Goal: Information Seeking & Learning: Learn about a topic

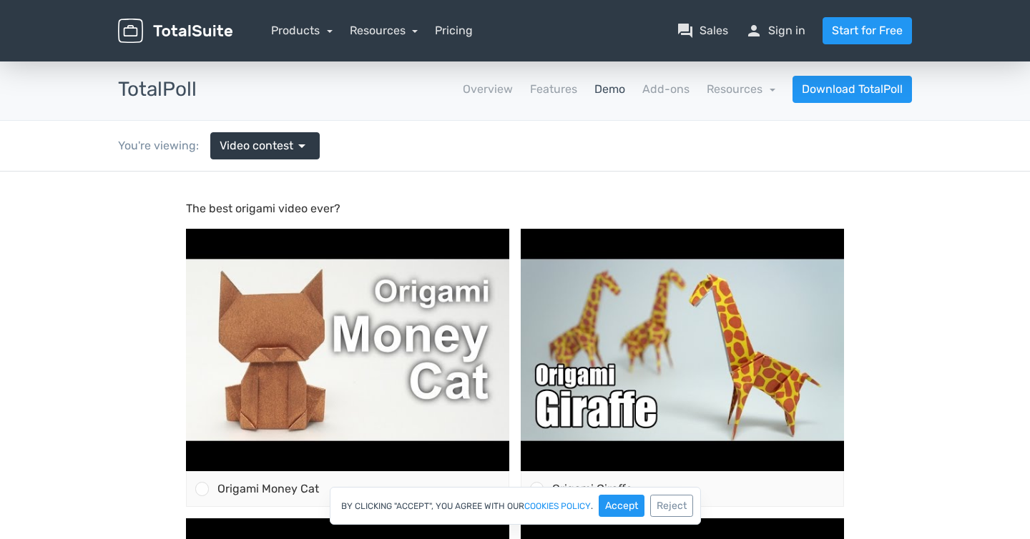
scroll to position [123, 0]
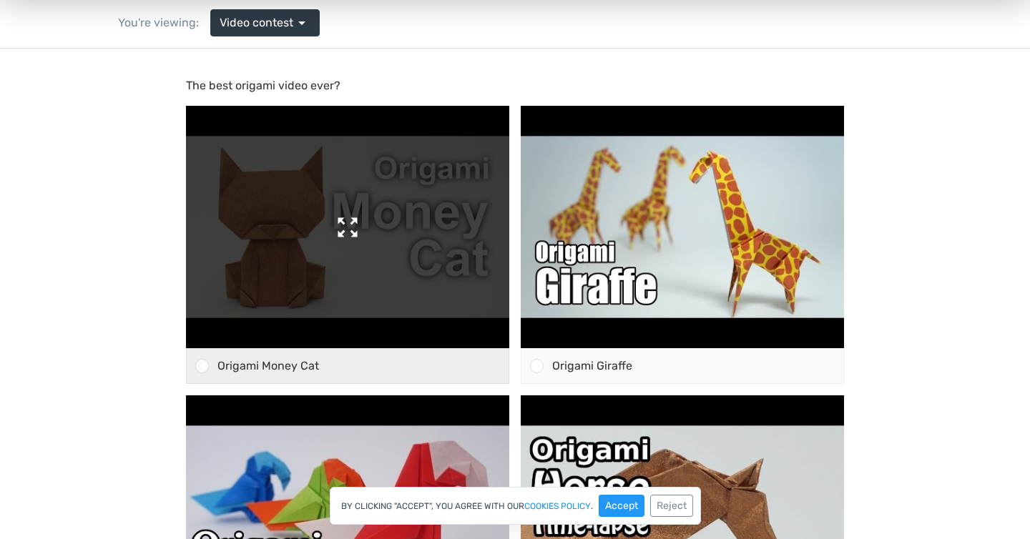
click at [396, 249] on img at bounding box center [347, 227] width 323 height 243
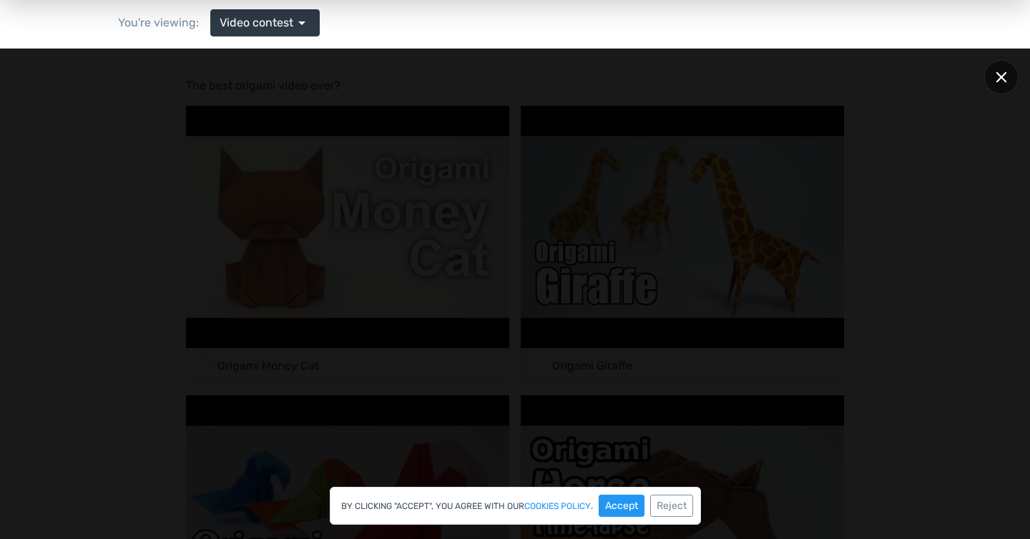
click at [1000, 84] on div at bounding box center [1001, 77] width 34 height 34
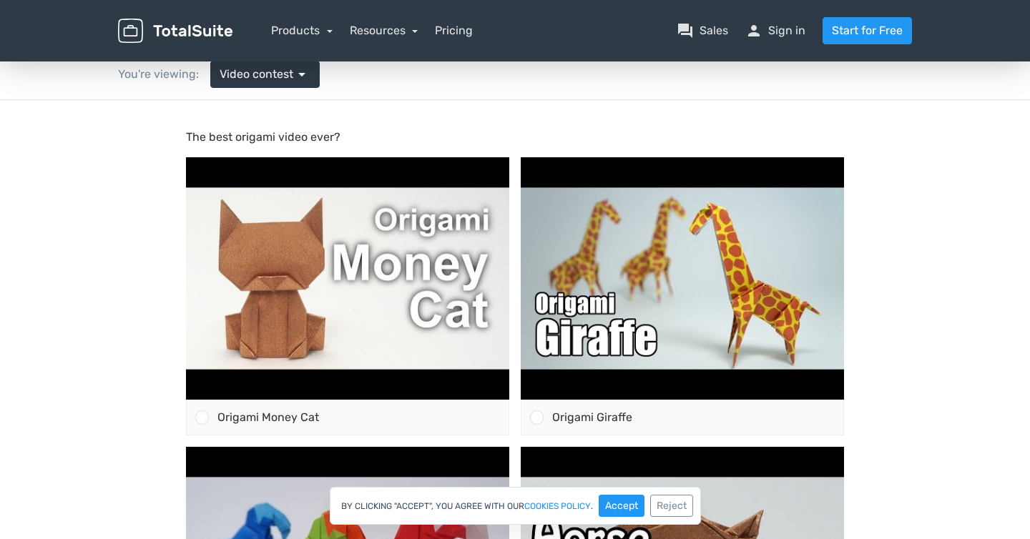
scroll to position [0, 0]
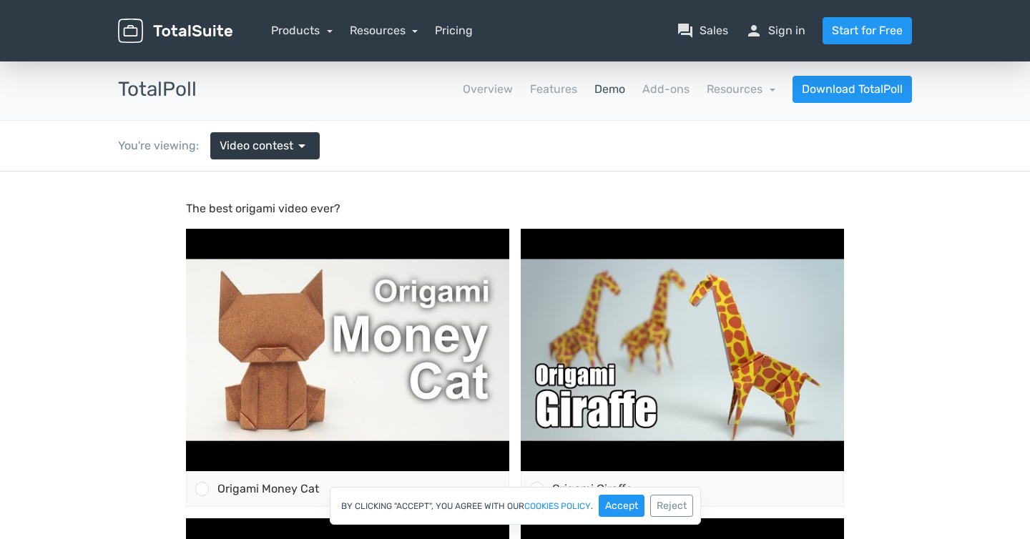
click at [622, 94] on link "Demo" at bounding box center [609, 89] width 31 height 17
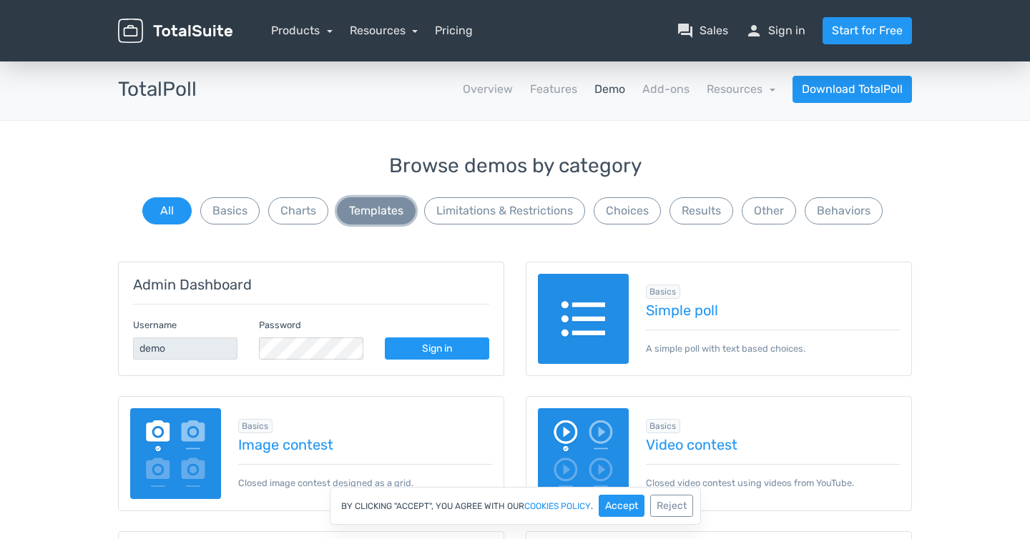
click at [388, 207] on button "Templates" at bounding box center [376, 210] width 79 height 27
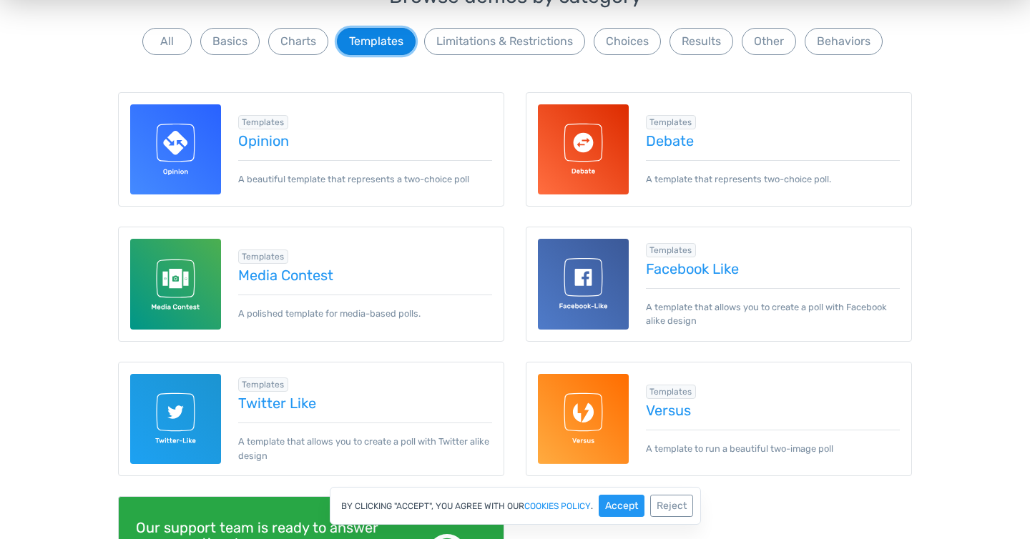
scroll to position [138, 0]
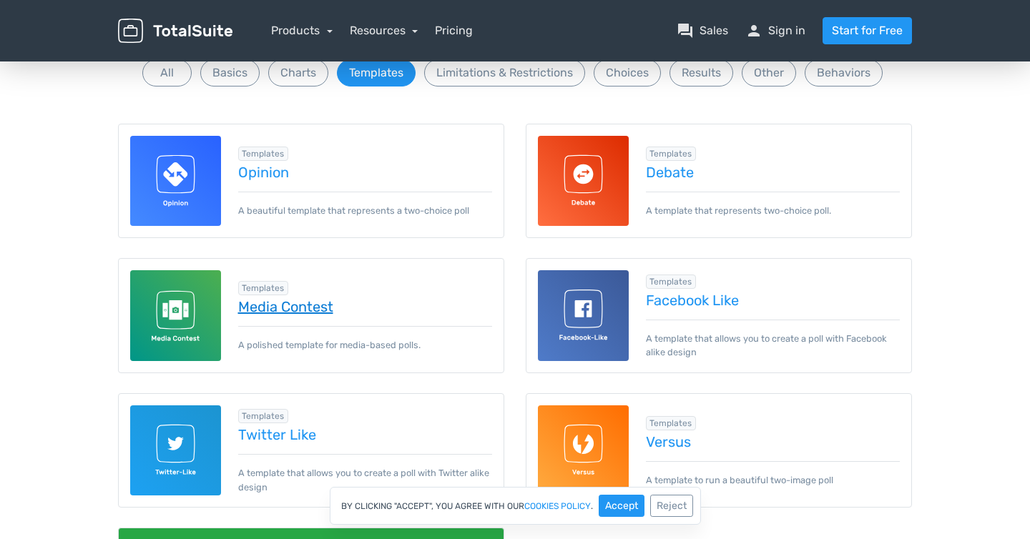
click at [302, 301] on link "Media Contest" at bounding box center [365, 307] width 255 height 16
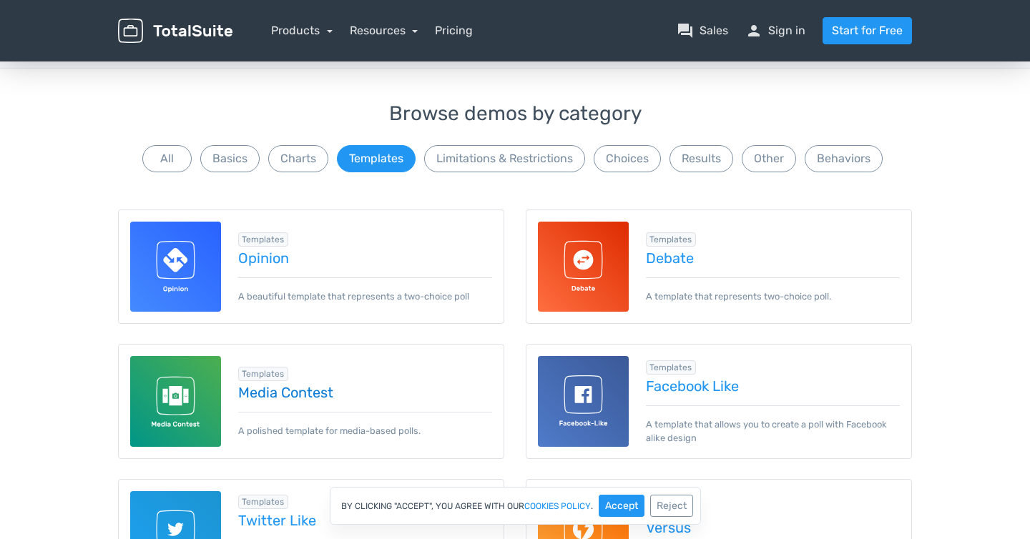
scroll to position [0, 0]
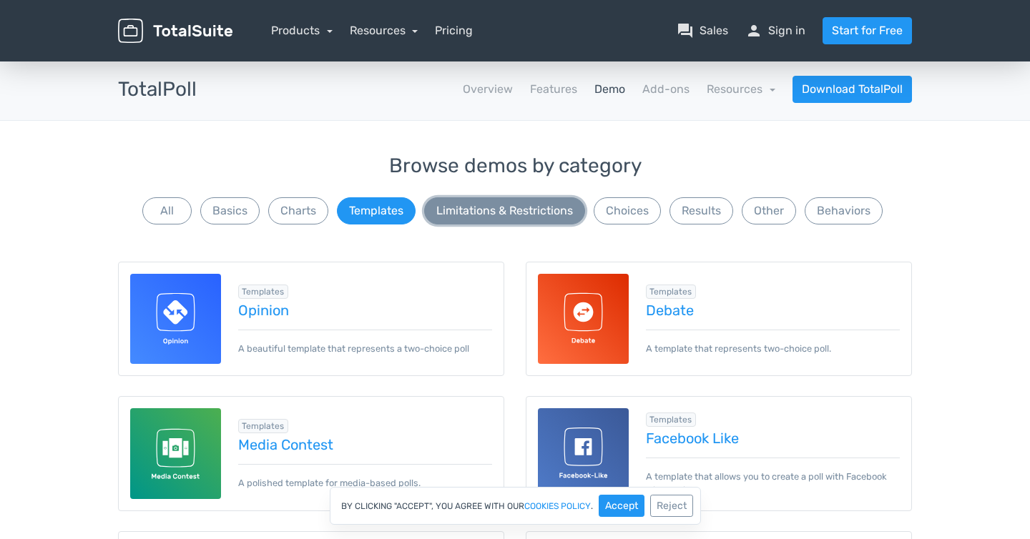
click at [470, 208] on button "Limitations & Restrictions" at bounding box center [504, 210] width 161 height 27
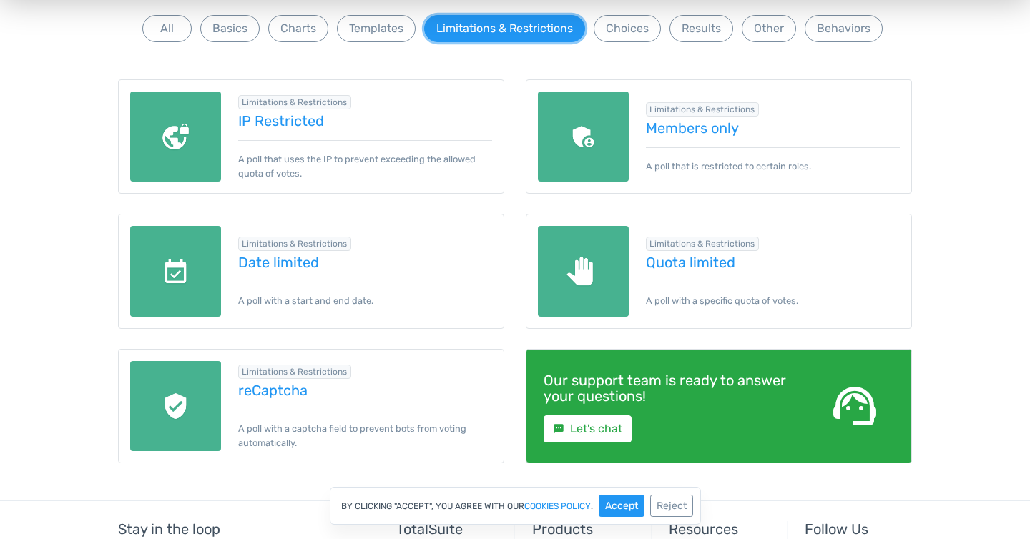
scroll to position [136, 0]
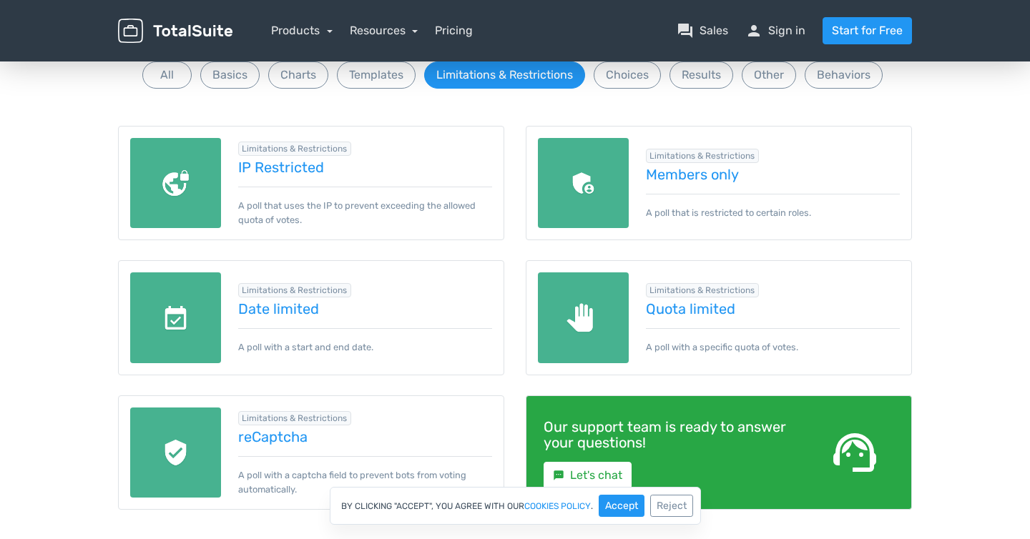
click at [641, 91] on div "Browse demos by category All Basics Charts Templates Limitations & Restrictions…" at bounding box center [515, 55] width 794 height 72
click at [632, 75] on button "Choices" at bounding box center [627, 75] width 67 height 27
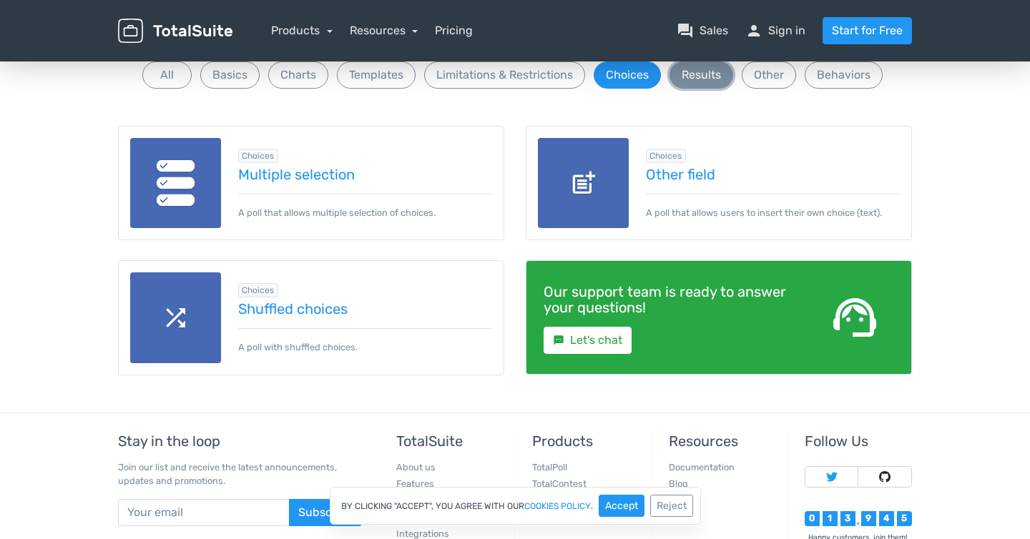
click at [688, 82] on button "Results" at bounding box center [702, 75] width 64 height 27
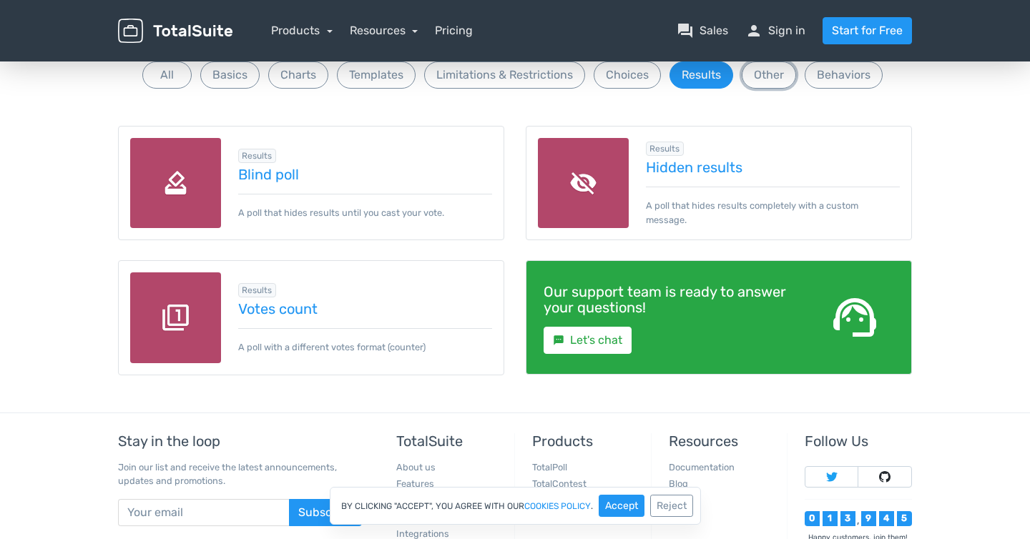
click at [792, 84] on div "Browse demos by category All Basics Charts Templates Limitations & Restrictions…" at bounding box center [515, 55] width 794 height 72
click at [784, 81] on button "Other" at bounding box center [769, 75] width 54 height 27
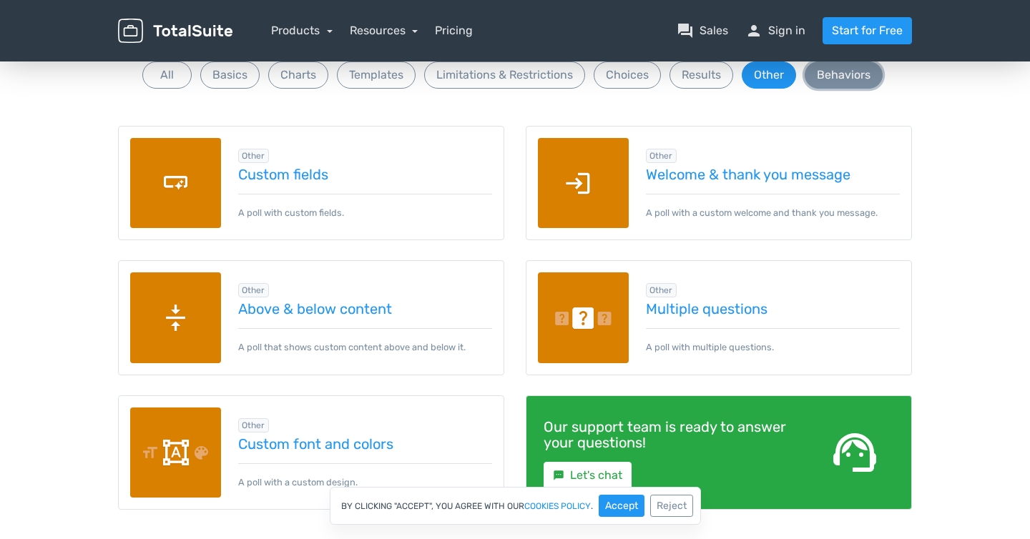
click at [828, 79] on button "Behaviors" at bounding box center [844, 75] width 78 height 27
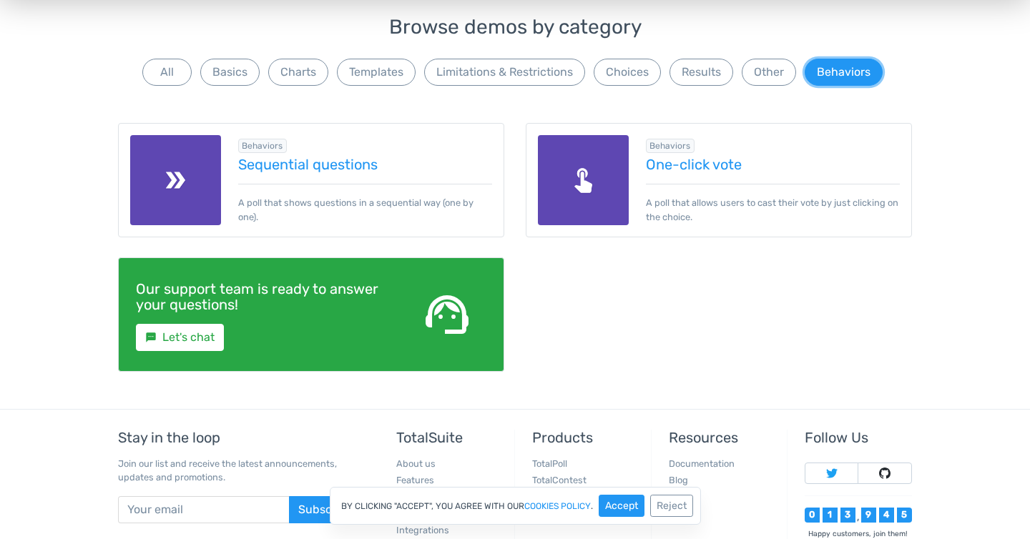
scroll to position [0, 0]
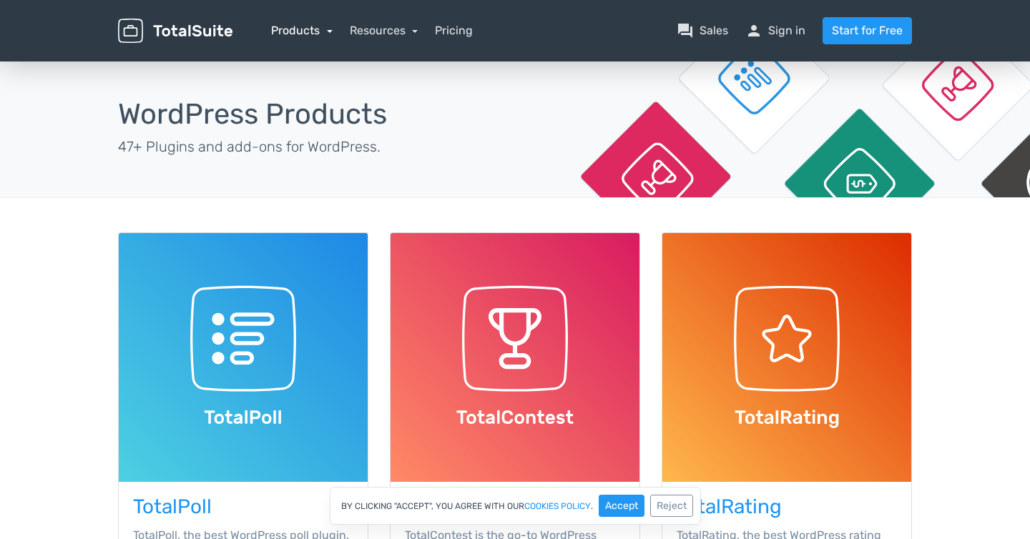
click at [315, 35] on link "Products" at bounding box center [302, 31] width 62 height 14
